Goal: Information Seeking & Learning: Learn about a topic

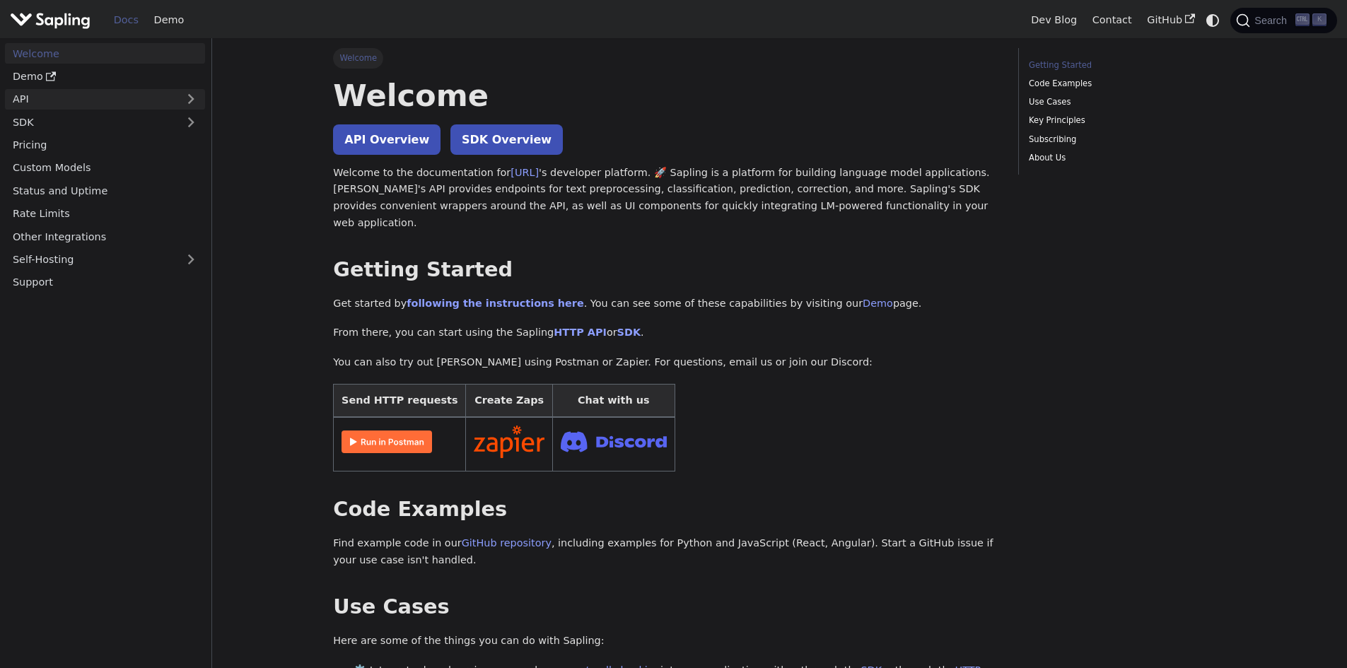
click at [47, 91] on link "API" at bounding box center [91, 99] width 172 height 21
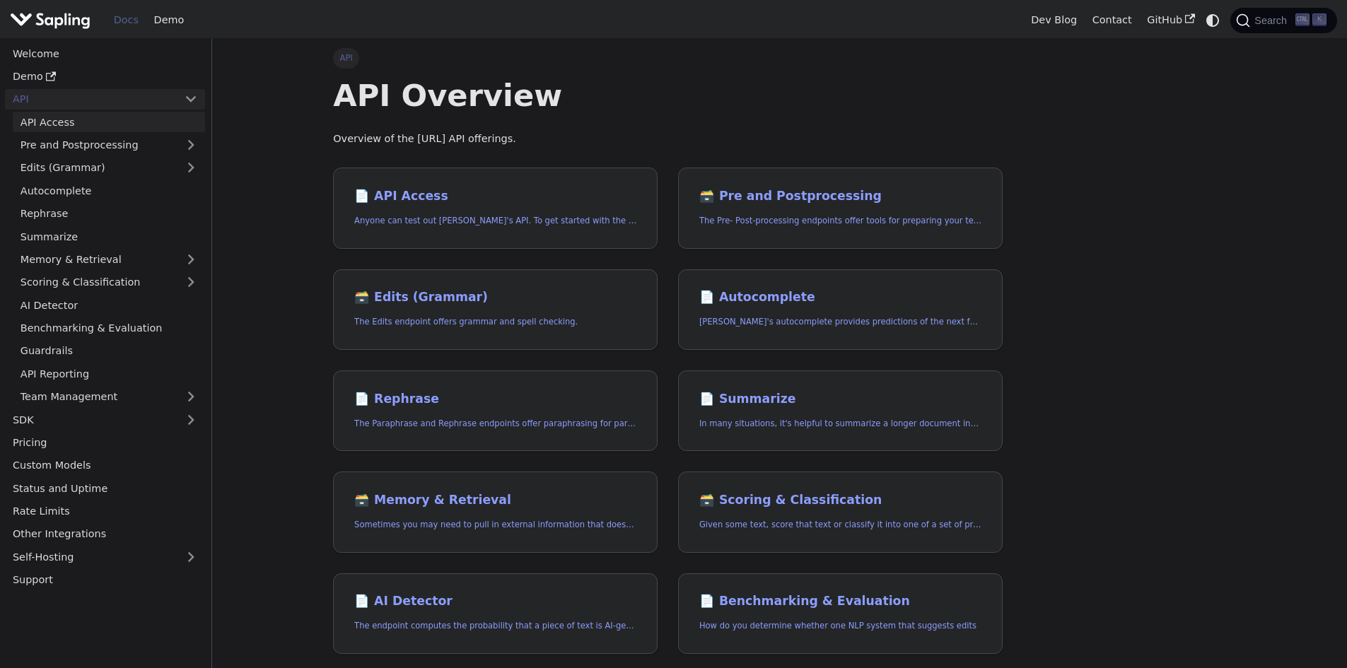
click at [59, 121] on link "API Access" at bounding box center [109, 122] width 192 height 21
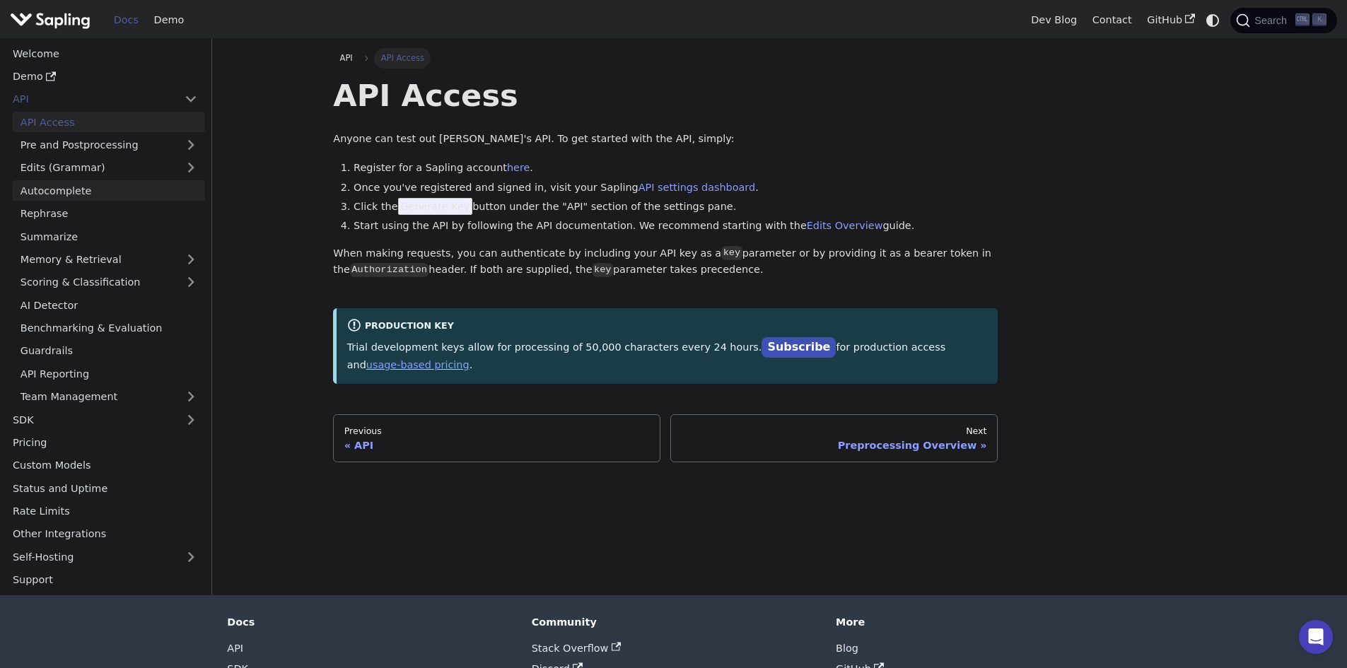
click at [70, 182] on link "Autocomplete" at bounding box center [109, 190] width 192 height 21
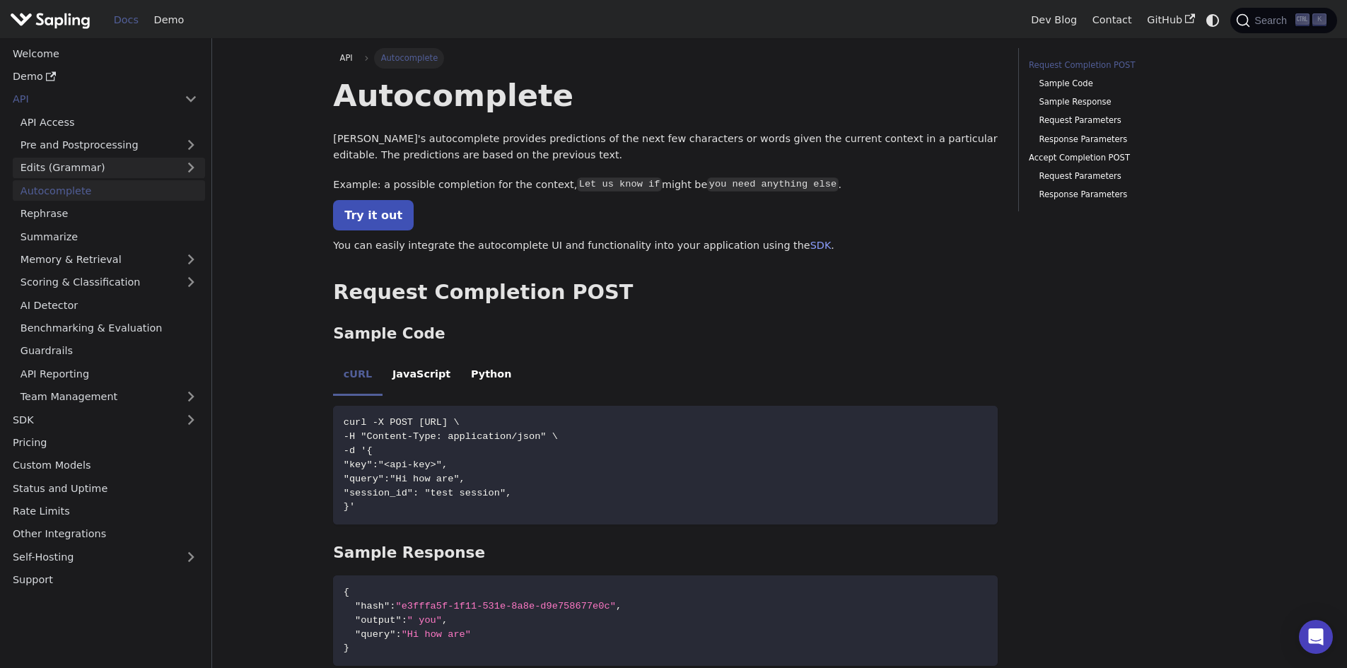
click at [71, 170] on link "Edits (Grammar)" at bounding box center [109, 168] width 192 height 21
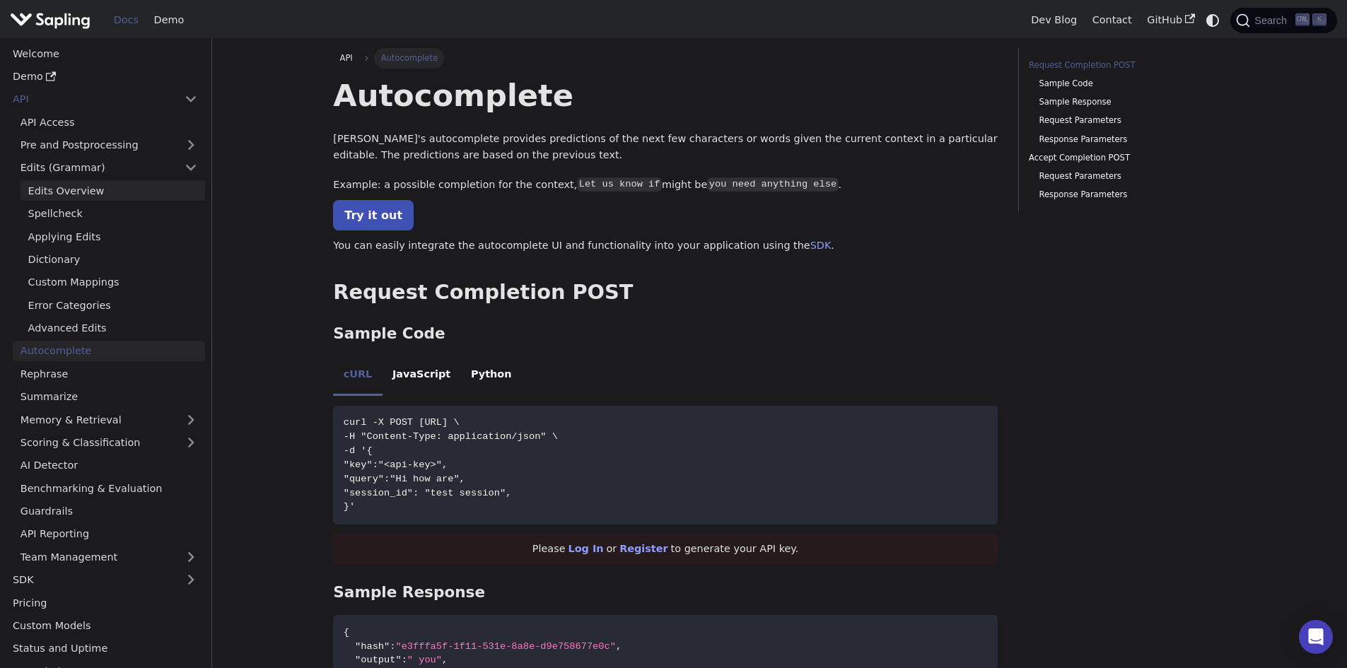
click at [78, 193] on link "Edits Overview" at bounding box center [113, 190] width 185 height 21
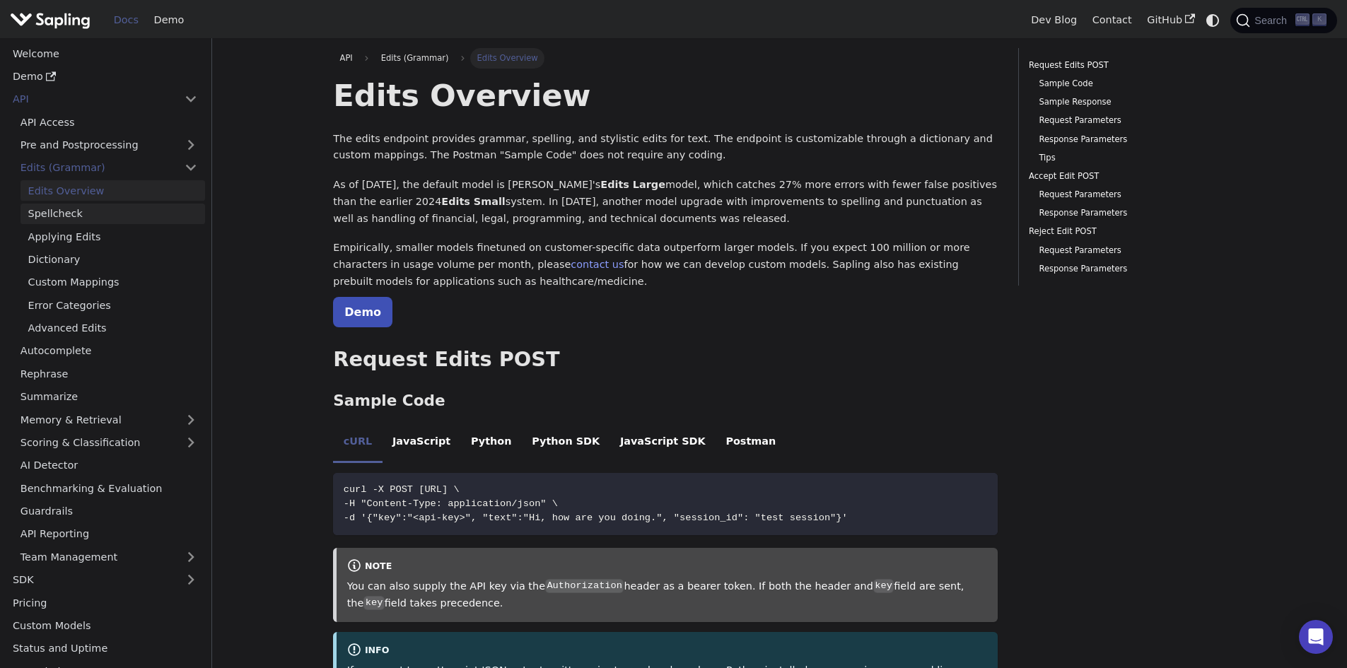
click at [84, 221] on link "Spellcheck" at bounding box center [113, 214] width 185 height 21
